Goal: Task Accomplishment & Management: Manage account settings

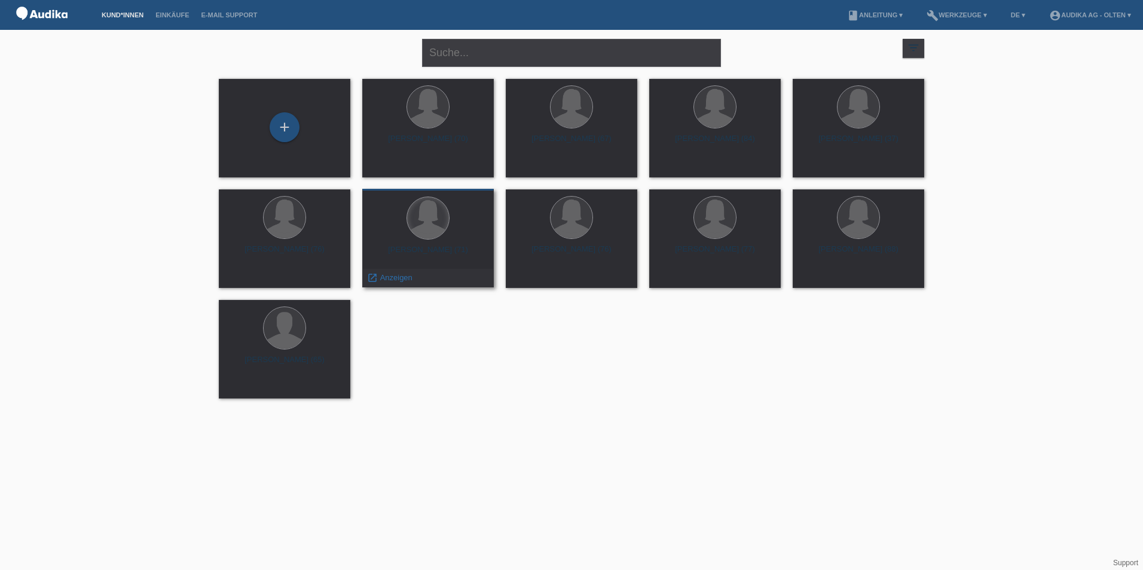
click at [433, 218] on div at bounding box center [428, 218] width 42 height 42
click at [391, 274] on span "Anzeigen" at bounding box center [396, 277] width 32 height 9
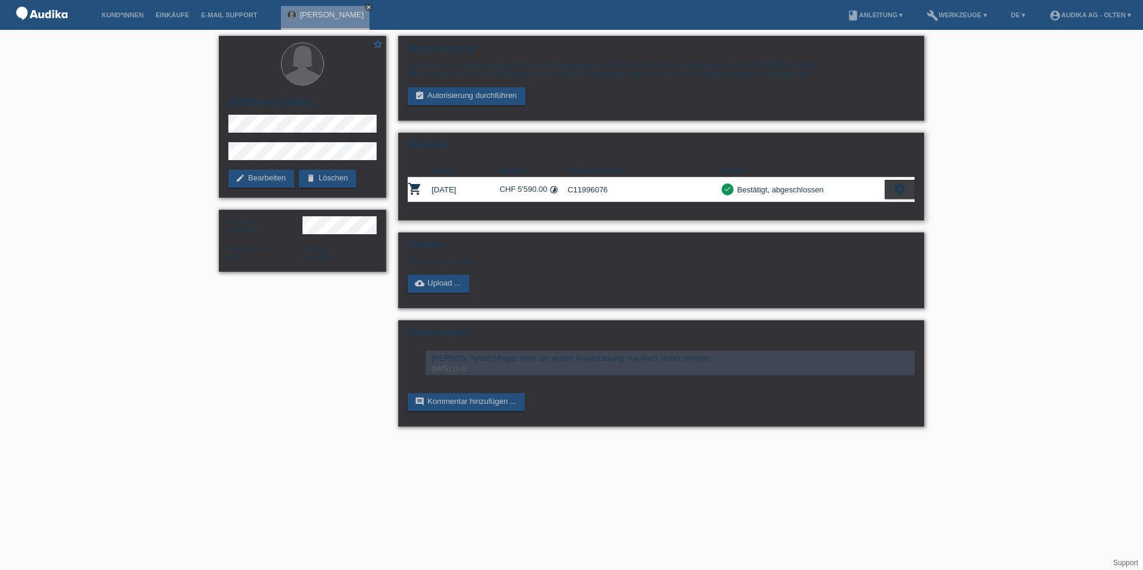
click at [903, 188] on icon "settings" at bounding box center [899, 188] width 13 height 13
click at [899, 184] on icon "settings" at bounding box center [899, 188] width 13 height 13
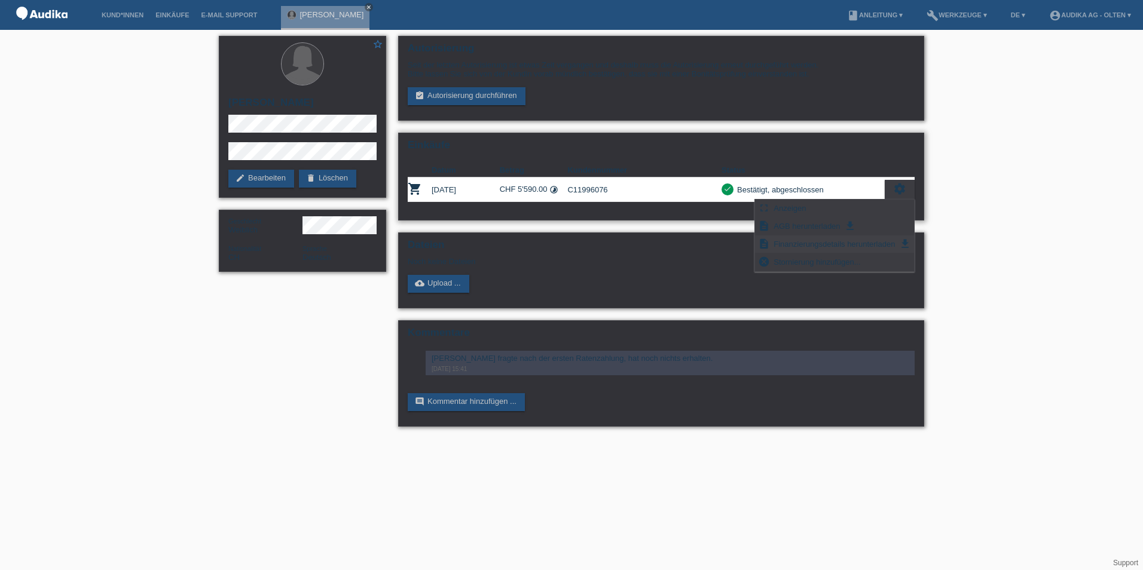
click at [863, 240] on span "Finanzierungsdetails herunterladen" at bounding box center [834, 244] width 125 height 14
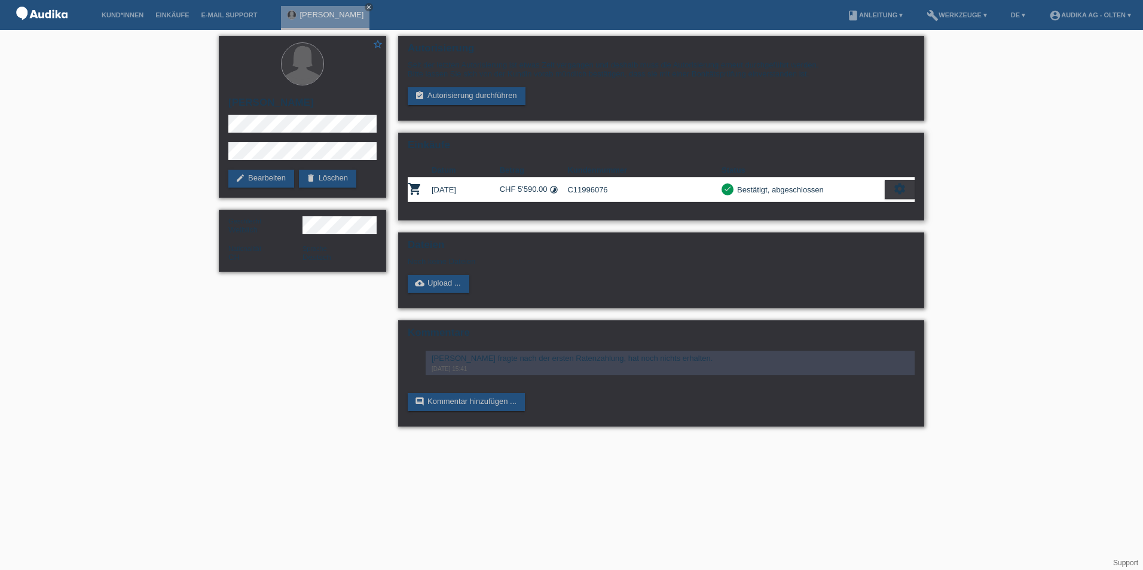
click at [903, 190] on icon "settings" at bounding box center [899, 188] width 13 height 13
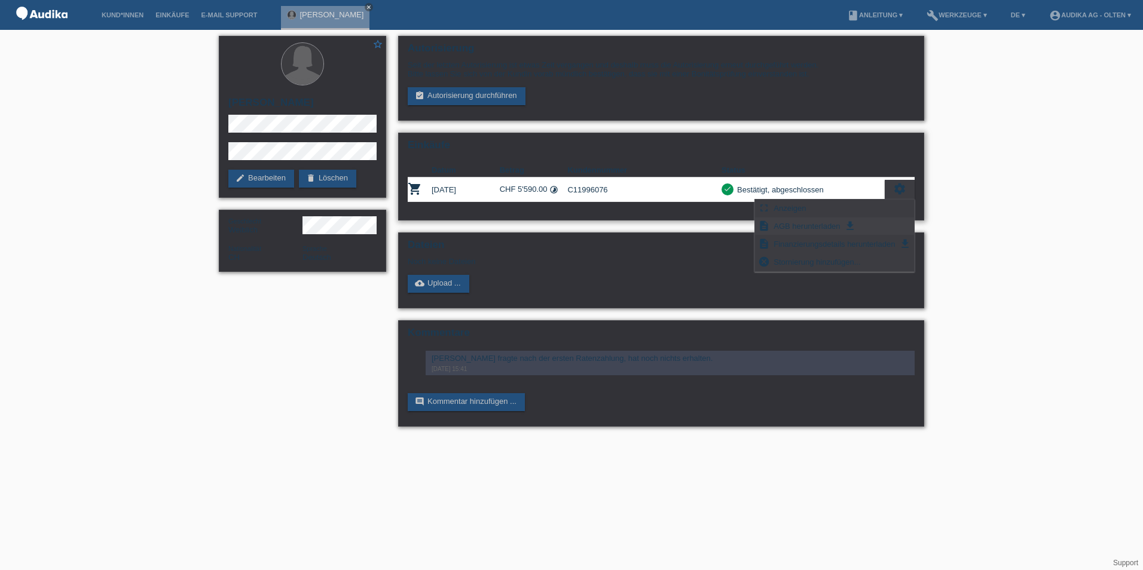
click at [850, 225] on icon "get_app" at bounding box center [850, 226] width 12 height 12
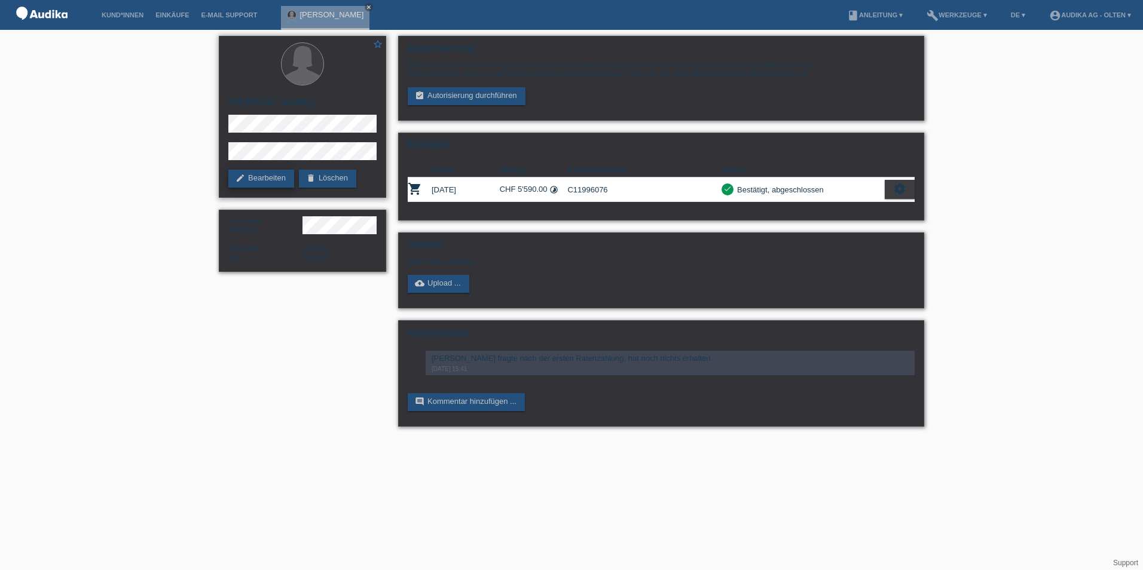
click at [253, 179] on link "edit Bearbeiten" at bounding box center [261, 179] width 66 height 18
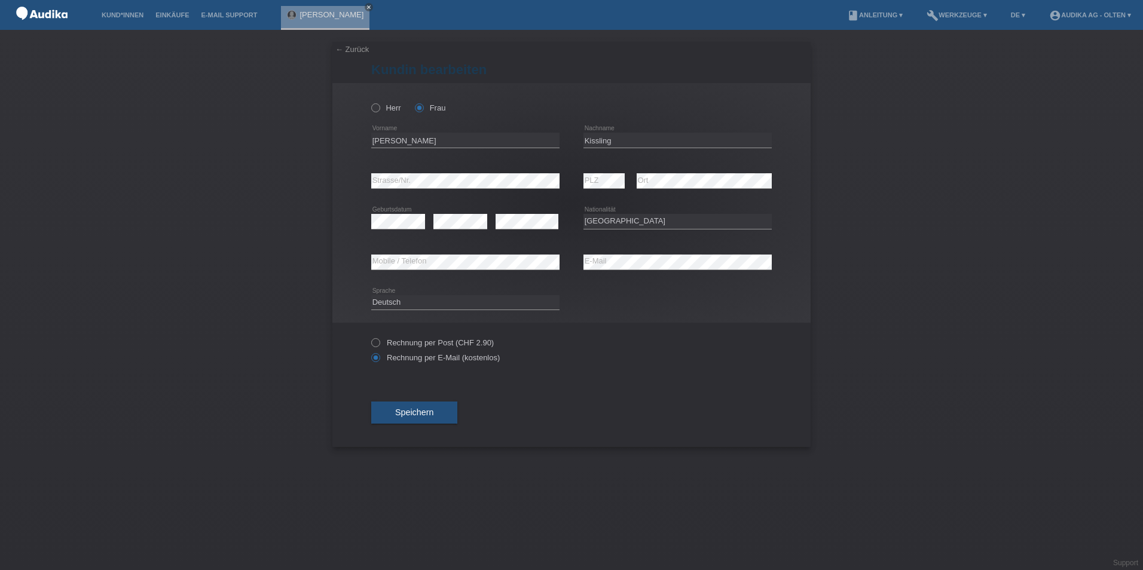
select select "CH"
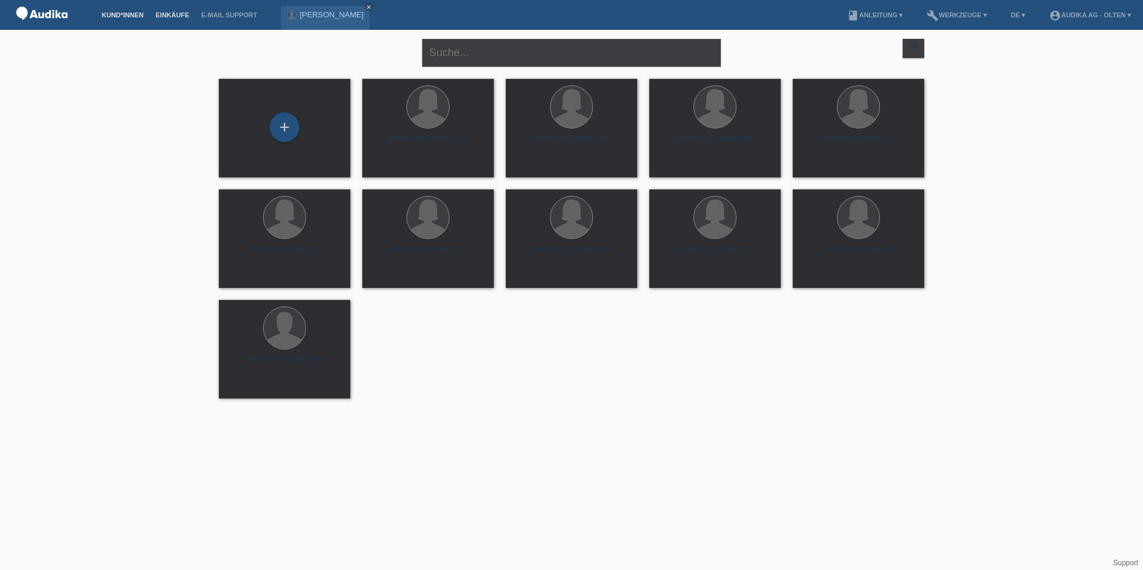
click at [170, 13] on link "Einkäufe" at bounding box center [171, 14] width 45 height 7
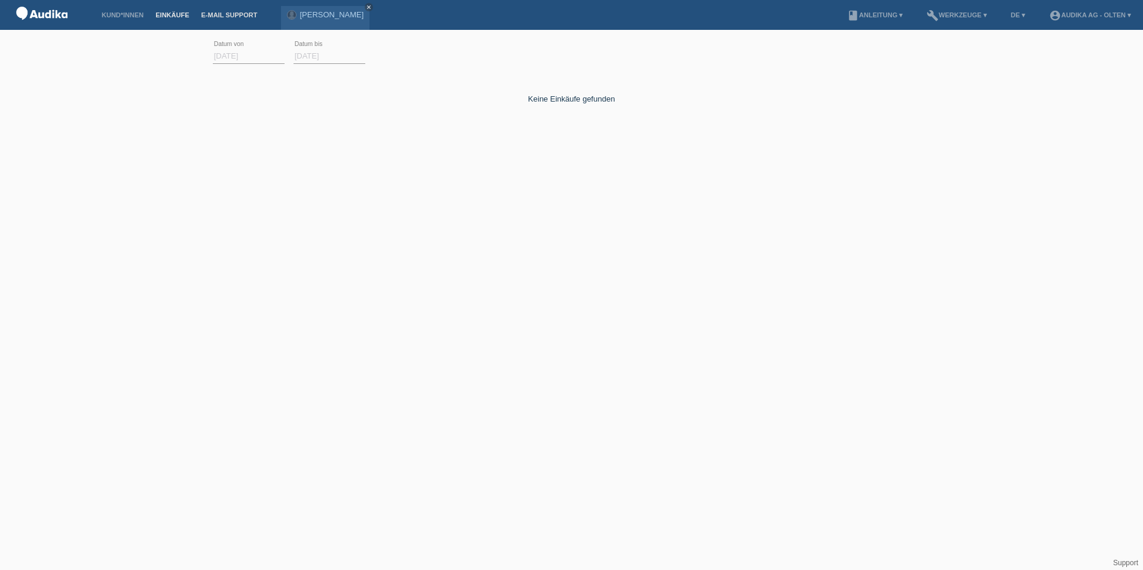
click at [246, 18] on link "E-Mail Support" at bounding box center [229, 14] width 68 height 7
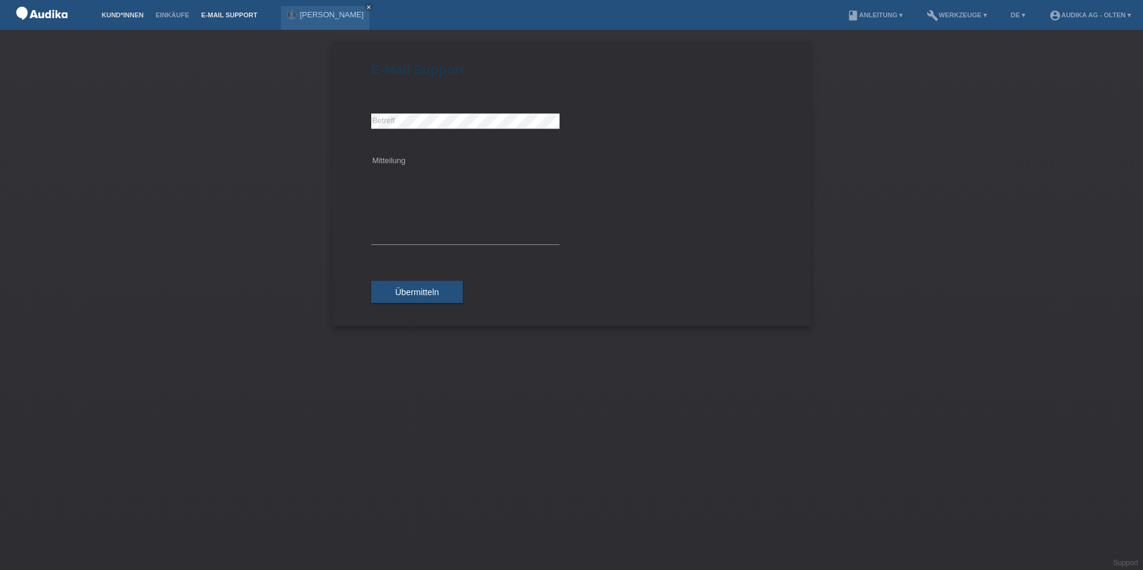
click at [121, 14] on link "Kund*innen" at bounding box center [123, 14] width 54 height 7
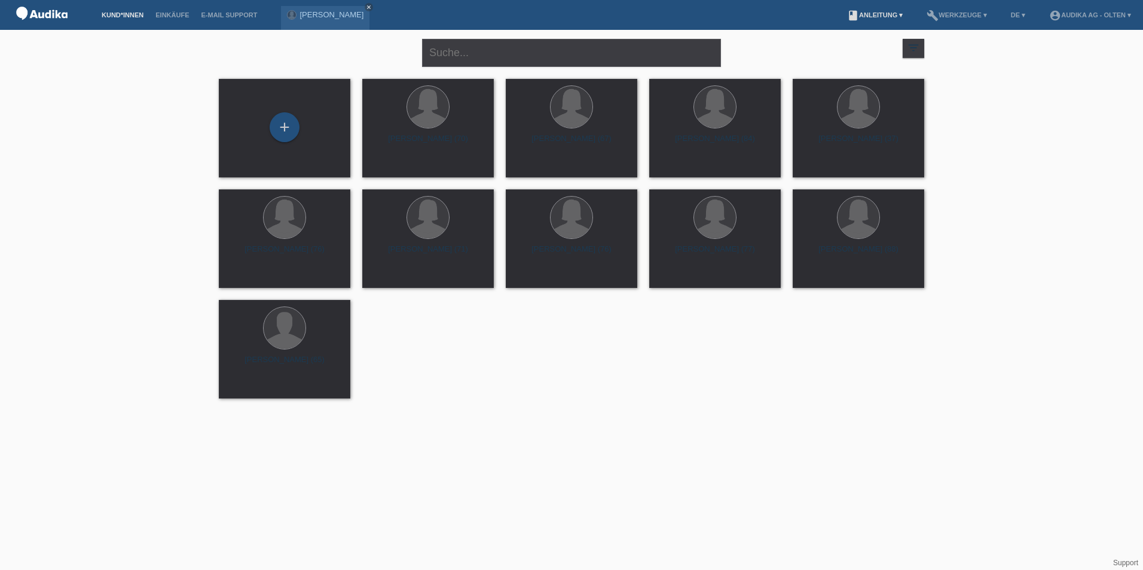
click at [889, 14] on link "book Anleitung ▾" at bounding box center [875, 14] width 68 height 7
